Goal: Task Accomplishment & Management: Manage account settings

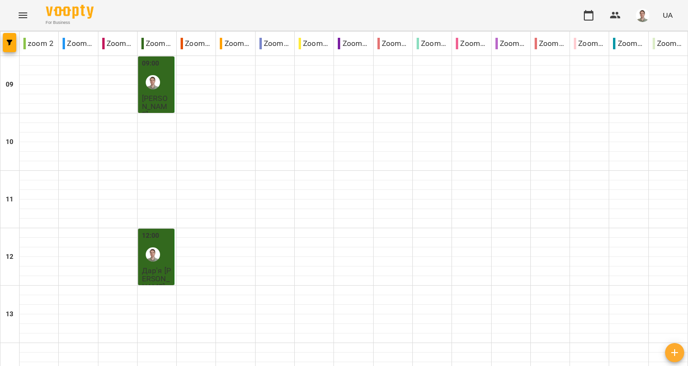
scroll to position [526, 0]
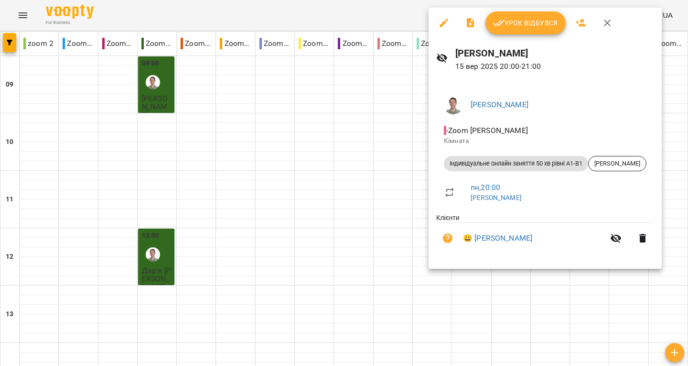
click at [509, 16] on button "Урок відбувся" at bounding box center [526, 22] width 80 height 23
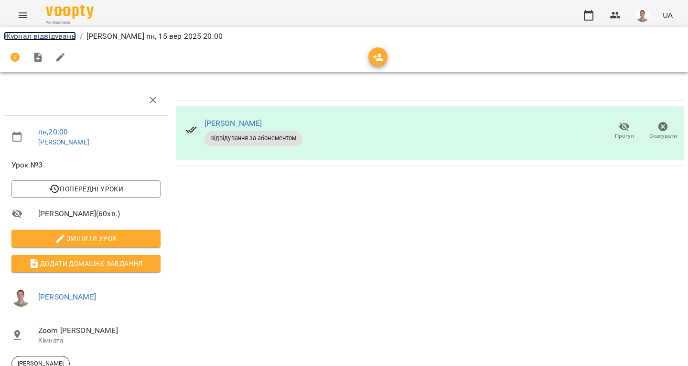
click at [62, 34] on link "Журнал відвідувань" at bounding box center [40, 36] width 72 height 9
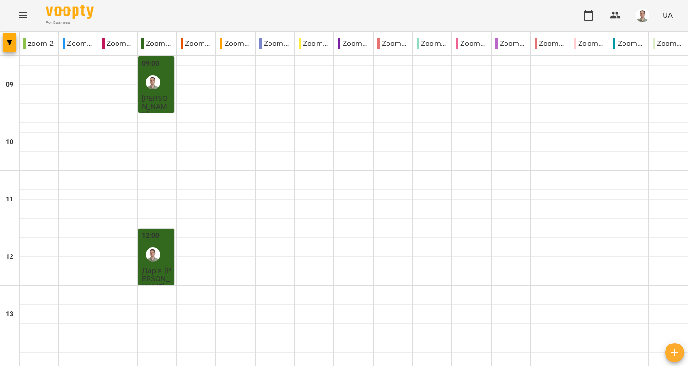
scroll to position [509, 0]
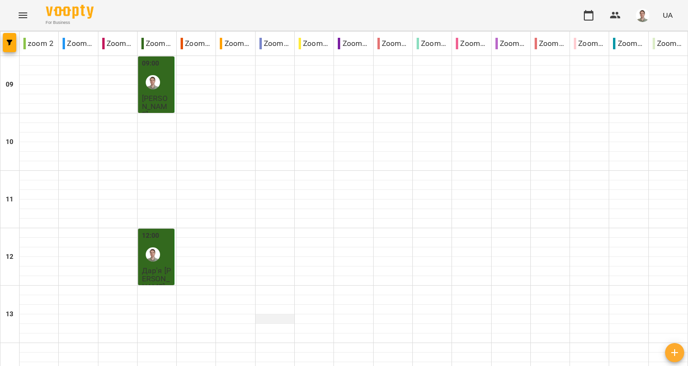
scroll to position [557, 0]
click at [649, 17] on img "button" at bounding box center [642, 15] width 13 height 13
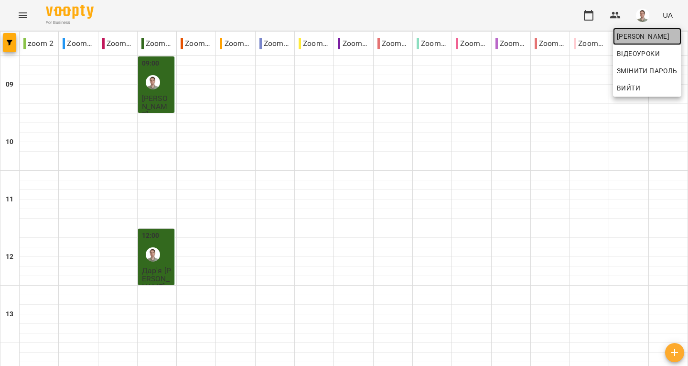
click at [645, 32] on span "[PERSON_NAME]" at bounding box center [647, 36] width 61 height 11
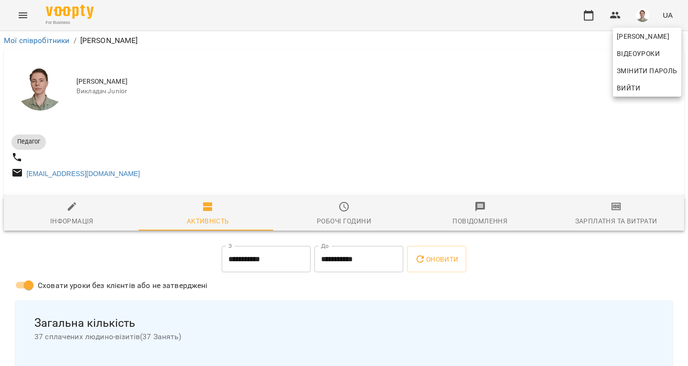
click at [581, 215] on div at bounding box center [344, 183] width 688 height 366
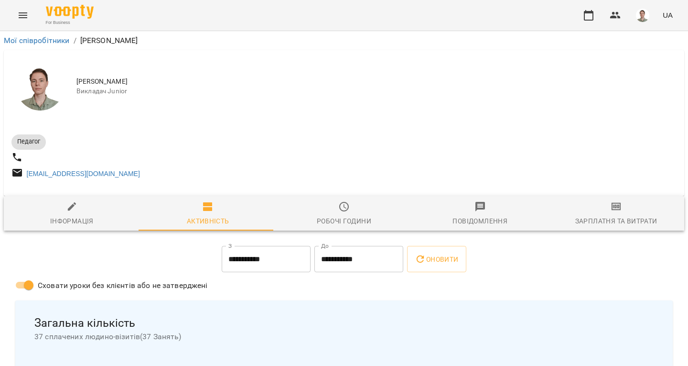
click at [605, 221] on div "Зарплатня та Витрати" at bounding box center [617, 220] width 82 height 11
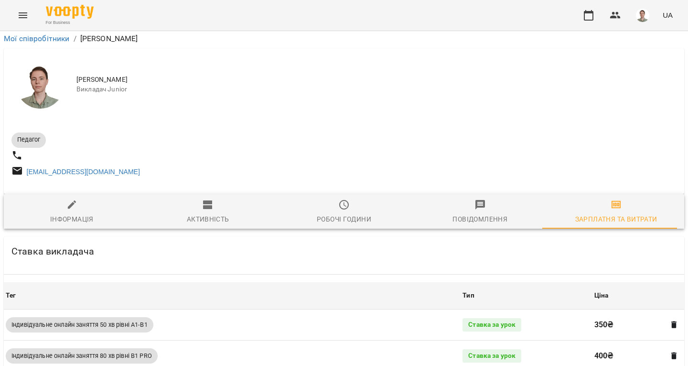
scroll to position [418, 0]
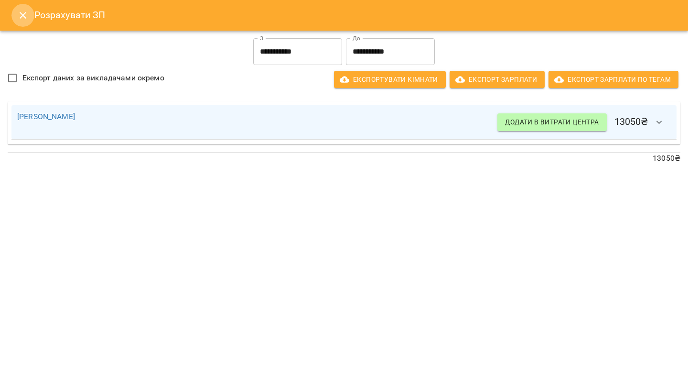
click at [19, 14] on icon "Close" at bounding box center [22, 15] width 11 height 11
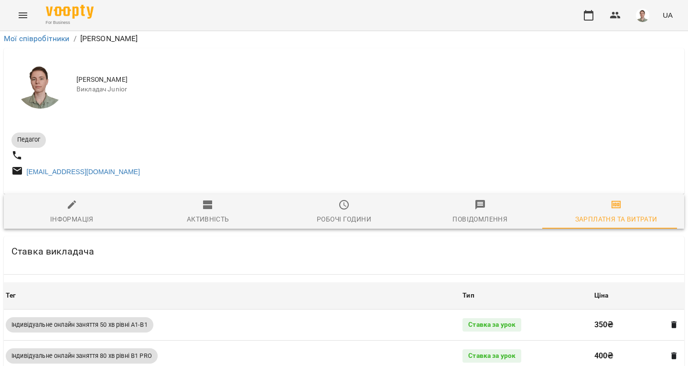
scroll to position [0, 0]
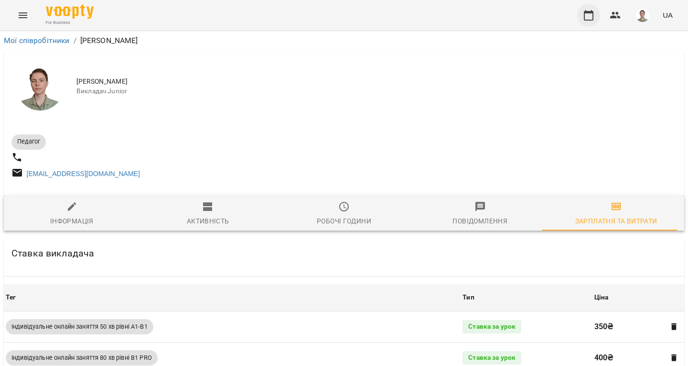
click at [588, 17] on icon "button" at bounding box center [588, 15] width 11 height 11
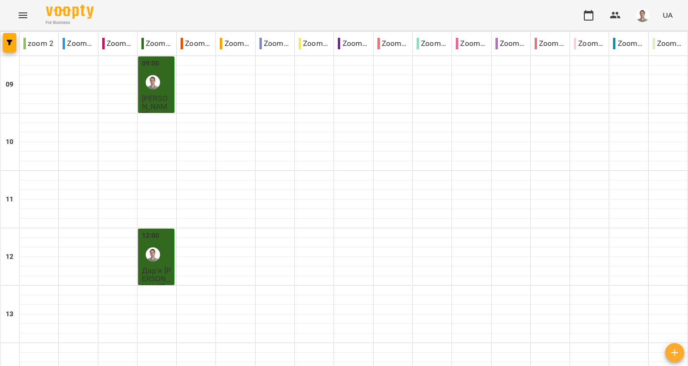
scroll to position [557, 0]
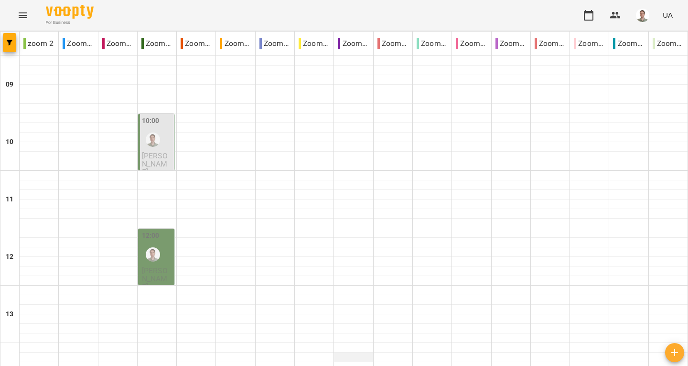
scroll to position [0, 0]
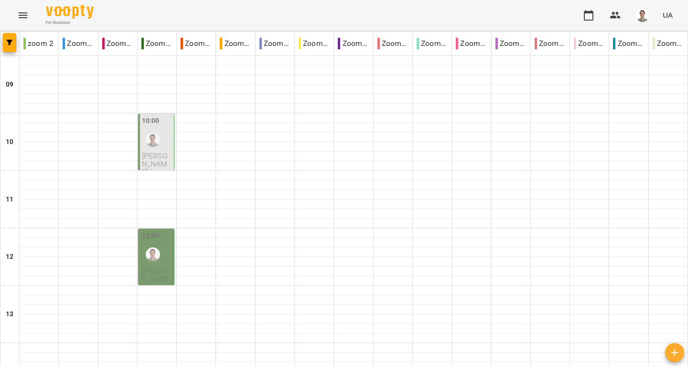
scroll to position [557, 0]
